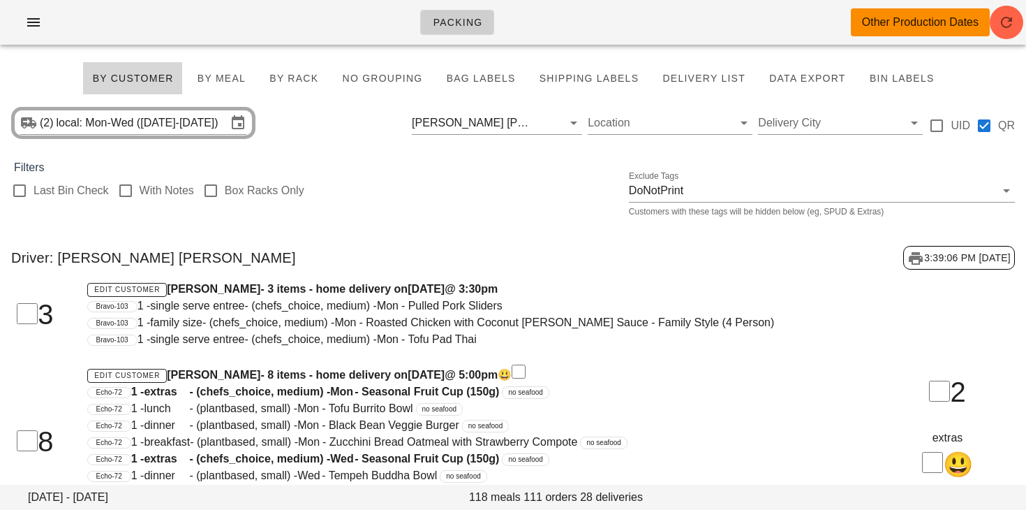
click at [59, 12] on div "Packing Other Production Dates" at bounding box center [513, 22] width 1026 height 45
click at [36, 27] on icon "button" at bounding box center [33, 22] width 17 height 17
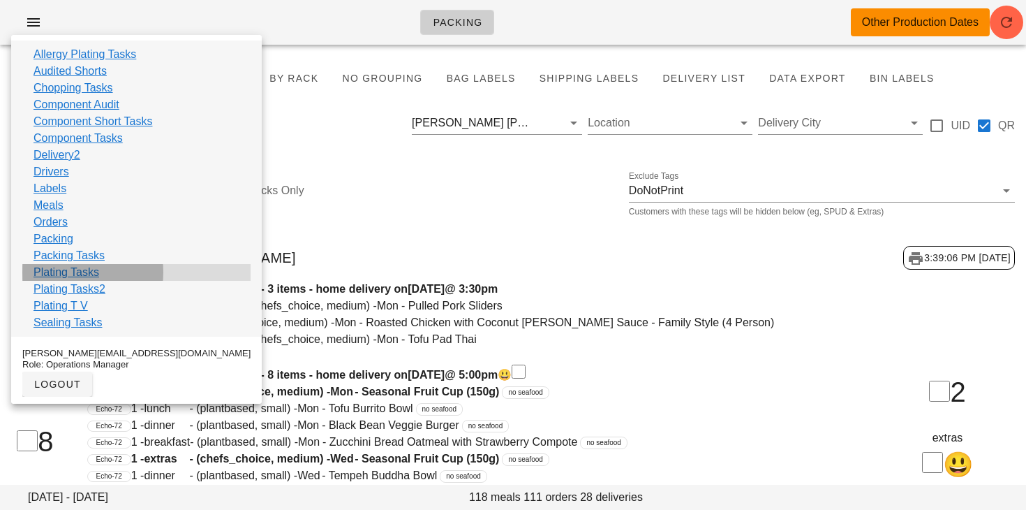
click at [68, 274] on link "Plating Tasks" at bounding box center [67, 272] width 66 height 17
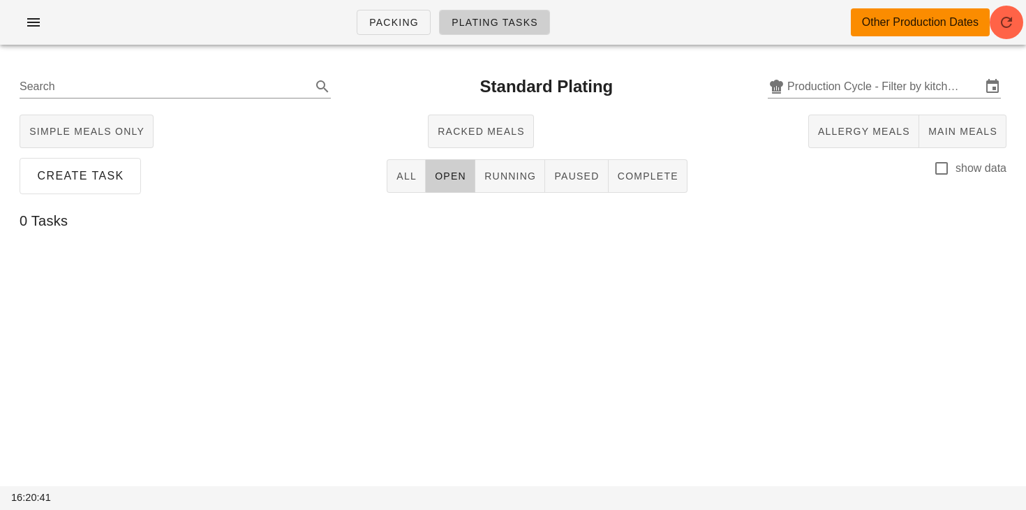
click at [872, 71] on div "Search Standard Plating Production Cycle - Filter by kitchen production schedul…" at bounding box center [512, 86] width 1009 height 45
click at [859, 84] on input "text" at bounding box center [884, 86] width 194 height 22
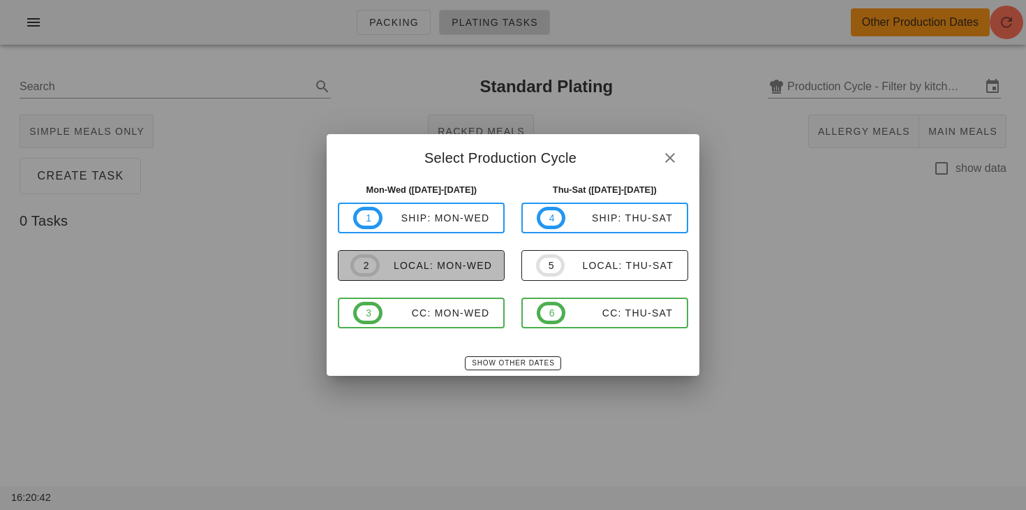
click at [496, 260] on button "2 local: Mon-Wed" at bounding box center [421, 265] width 167 height 31
type input "local: Mon-Wed ([DATE]-[DATE])"
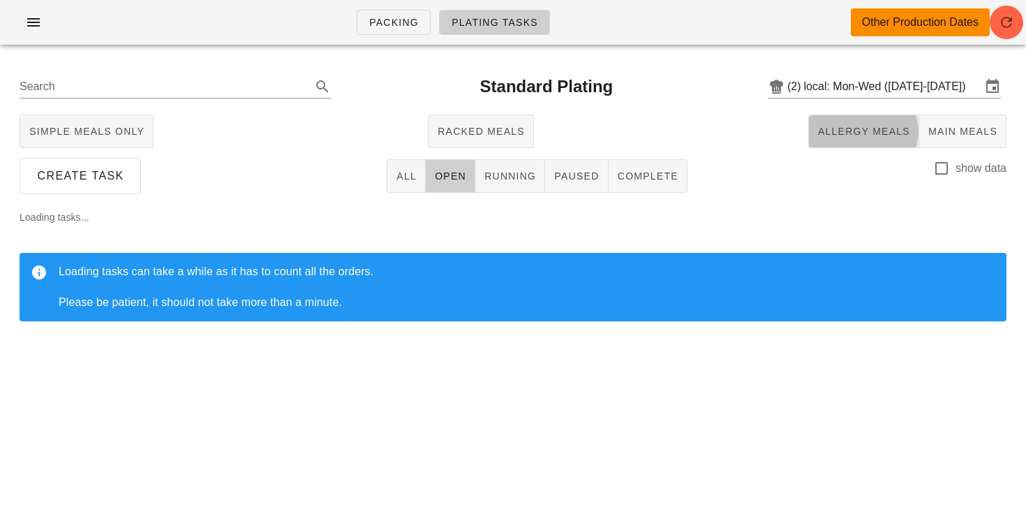
click at [820, 137] on span "Allergy Meals" at bounding box center [863, 131] width 93 height 11
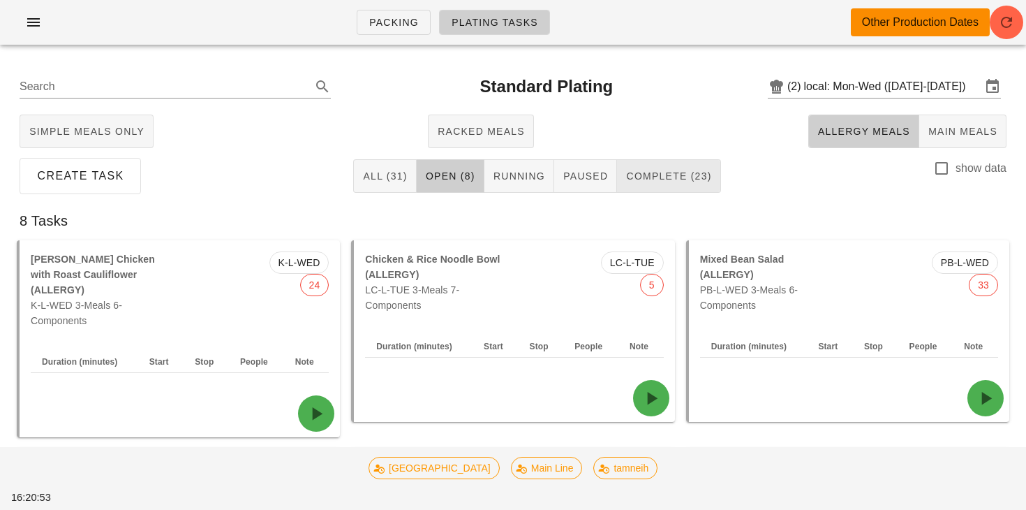
click at [667, 181] on span "Complete (23)" at bounding box center [668, 175] width 86 height 11
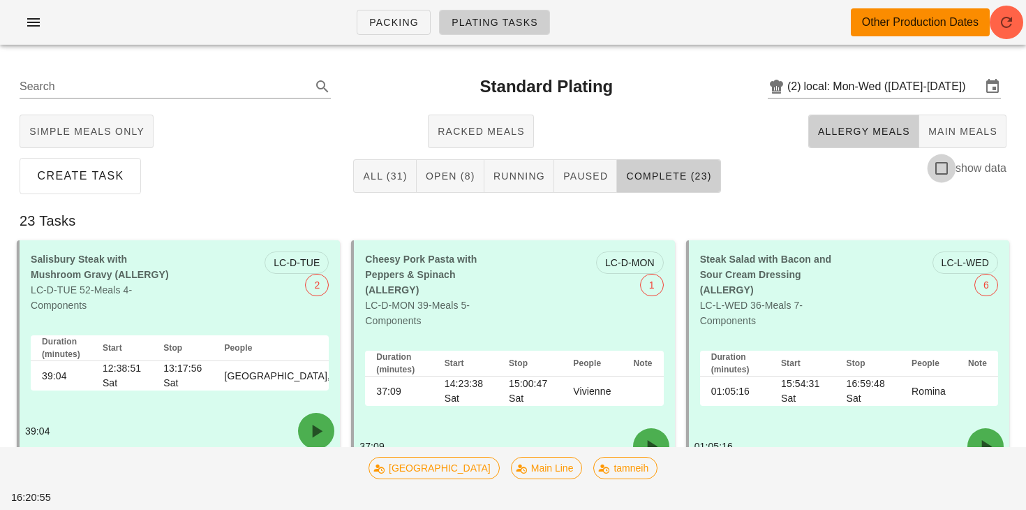
click at [943, 164] on div at bounding box center [942, 168] width 24 height 24
checkbox input "true"
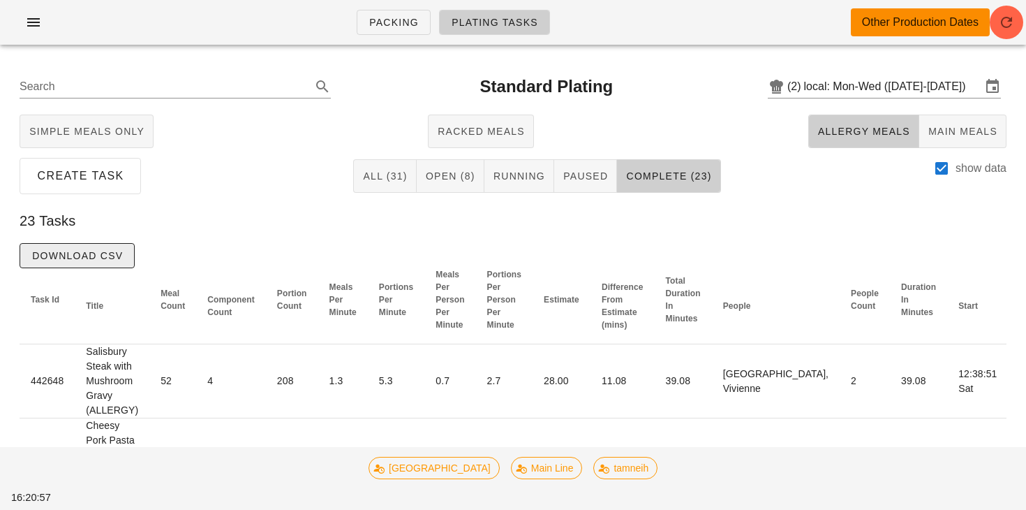
click at [105, 255] on span "Download CSV" at bounding box center [76, 255] width 91 height 11
